Goal: Task Accomplishment & Management: Manage account settings

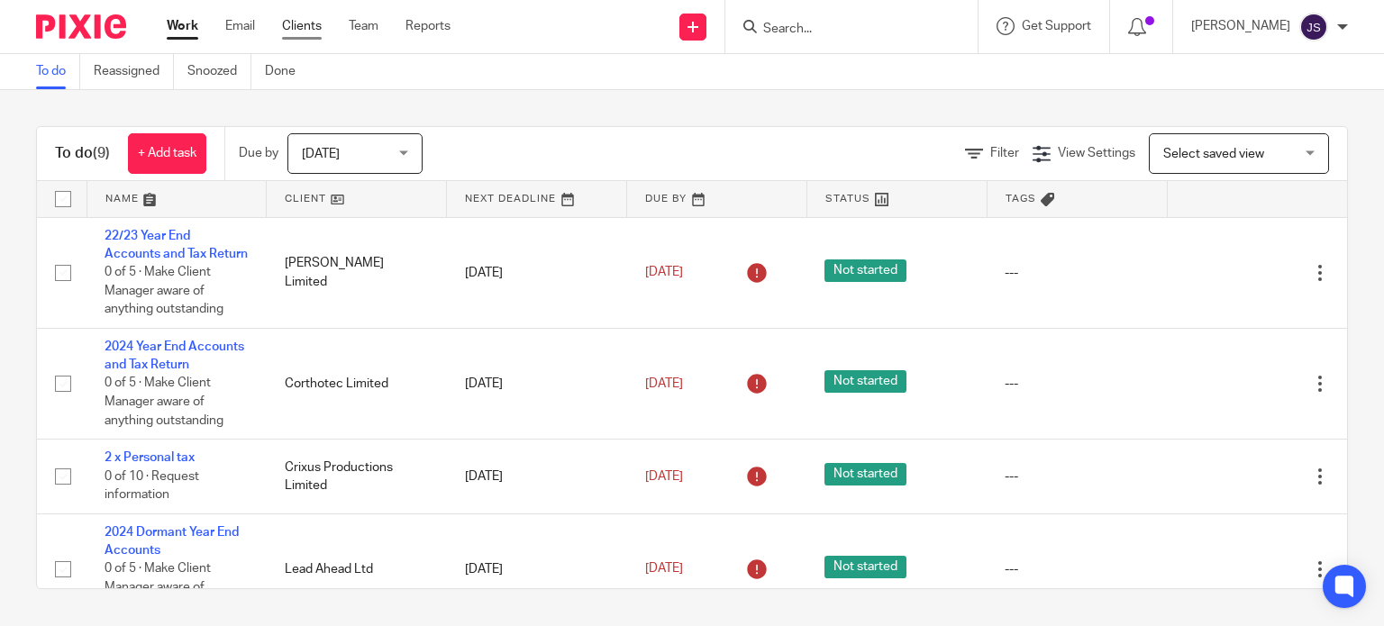
click at [316, 24] on link "Clients" at bounding box center [302, 26] width 40 height 18
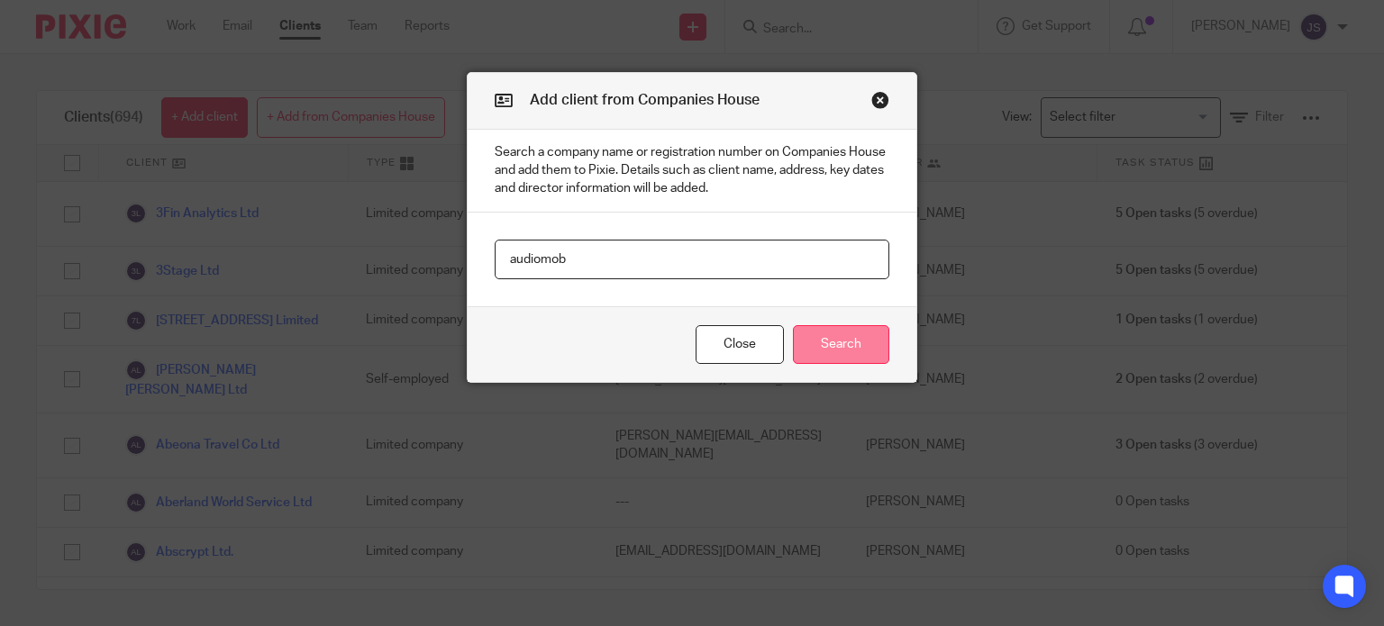
type input "audiomob"
click at [833, 346] on button "Search" at bounding box center [841, 344] width 96 height 39
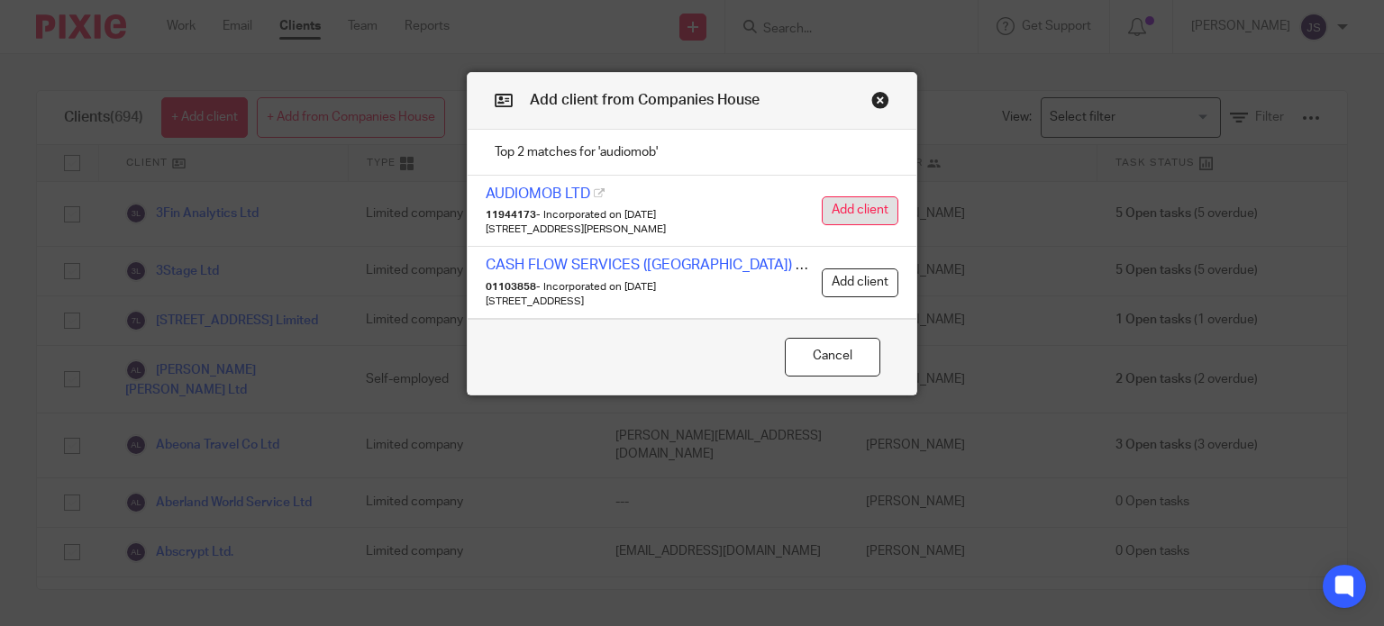
click at [824, 199] on button "Add client" at bounding box center [860, 210] width 77 height 29
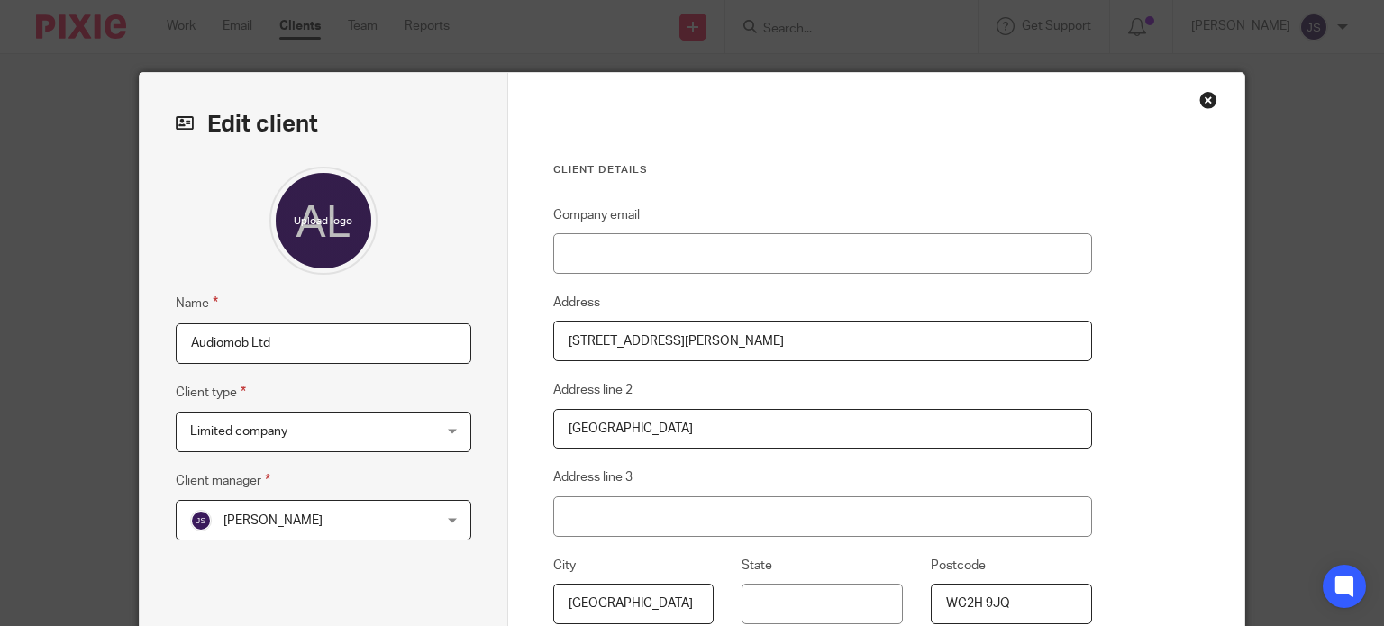
click at [333, 489] on fieldset "Client manager Julien Smith Julien Smith Aashish A Abinandhana P.K Abirami Sent…" at bounding box center [324, 505] width 296 height 70
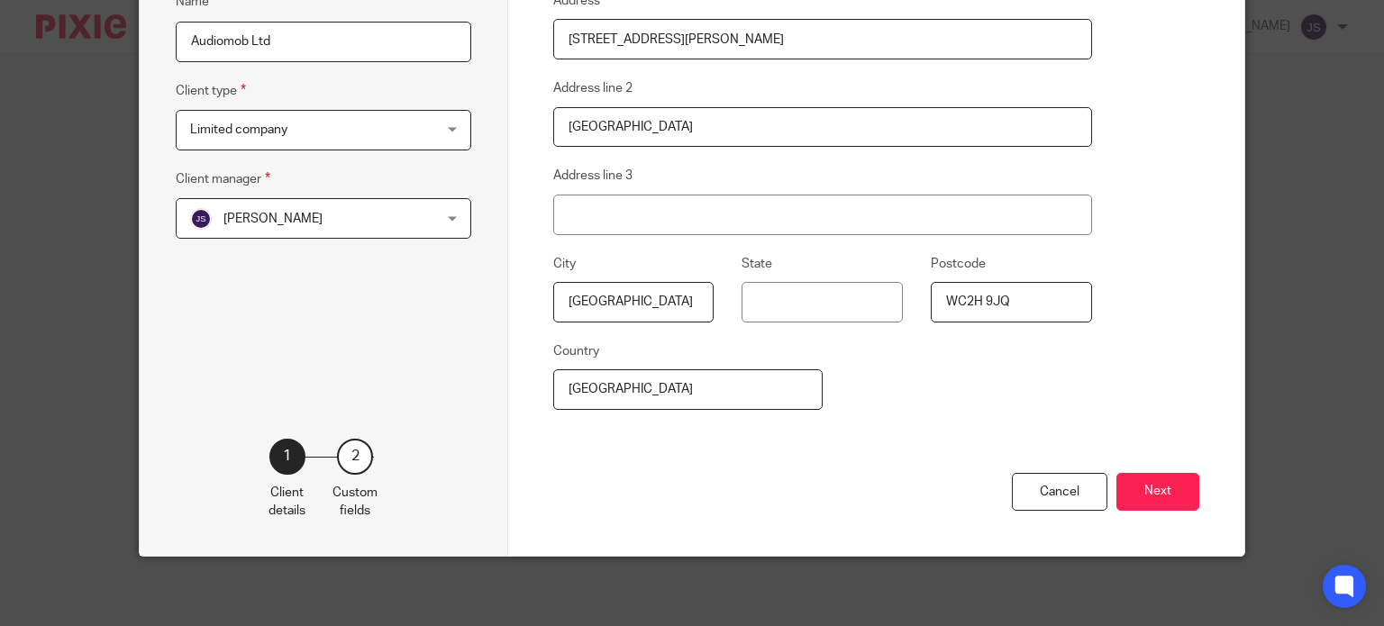
scroll to position [212, 0]
